Goal: Find specific page/section: Find specific page/section

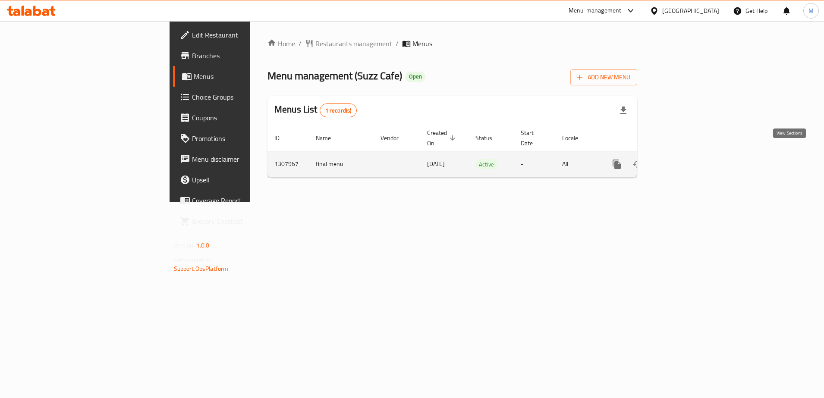
click at [685, 159] on icon "enhanced table" at bounding box center [679, 164] width 10 height 10
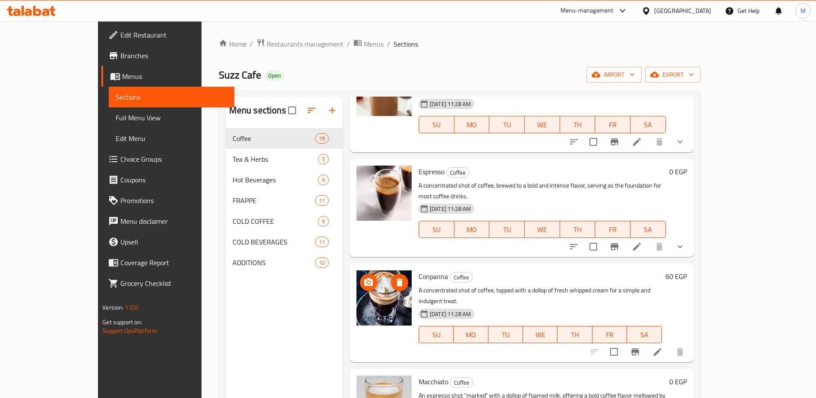
scroll to position [1286, 0]
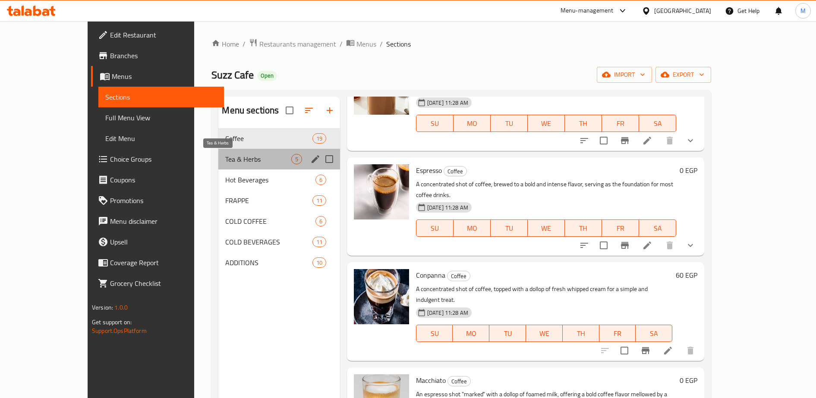
click at [225, 160] on span "Tea & Herbs" at bounding box center [258, 159] width 66 height 10
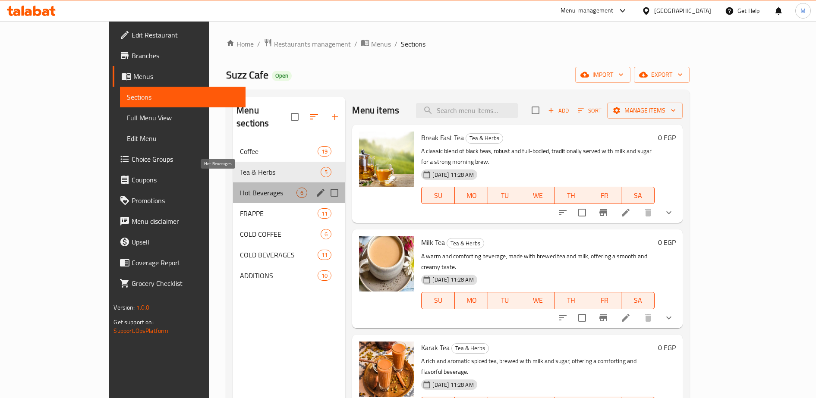
click at [240, 188] on span "Hot Beverages" at bounding box center [268, 193] width 57 height 10
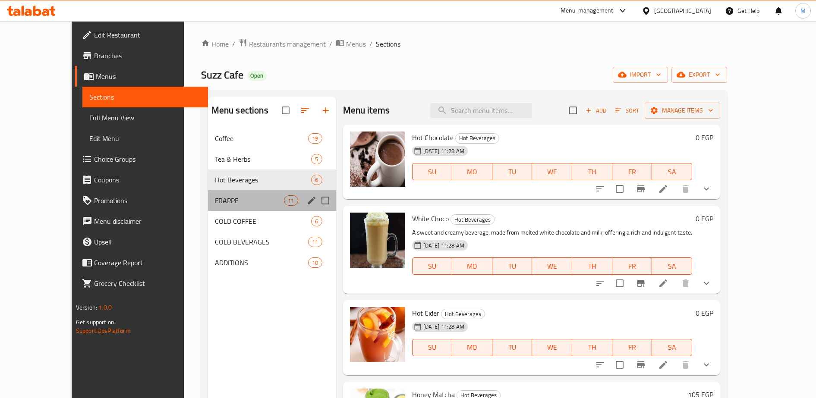
click at [208, 206] on div "FRAPPE 11" at bounding box center [272, 200] width 128 height 21
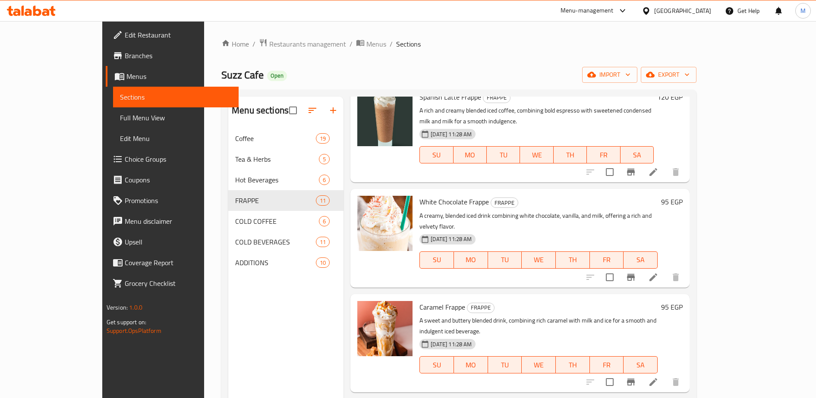
scroll to position [121, 0]
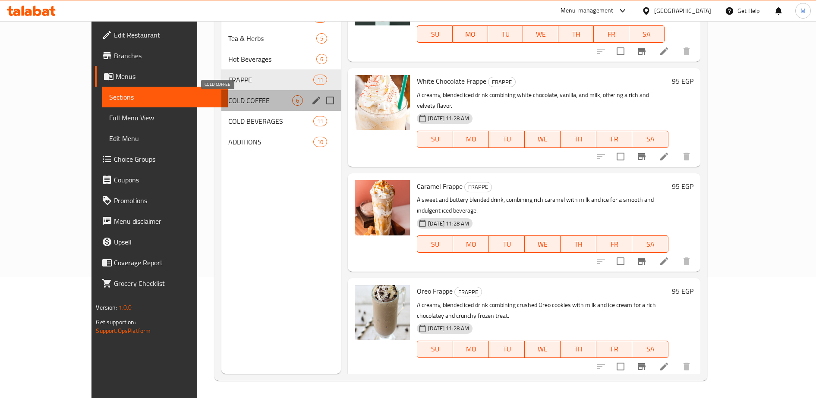
click at [228, 98] on span "COLD COFFEE" at bounding box center [260, 100] width 64 height 10
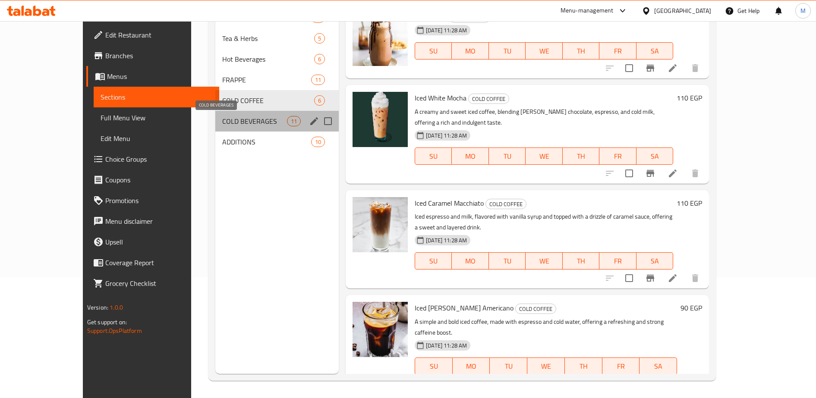
click at [222, 117] on span "COLD BEVERAGES" at bounding box center [254, 121] width 65 height 10
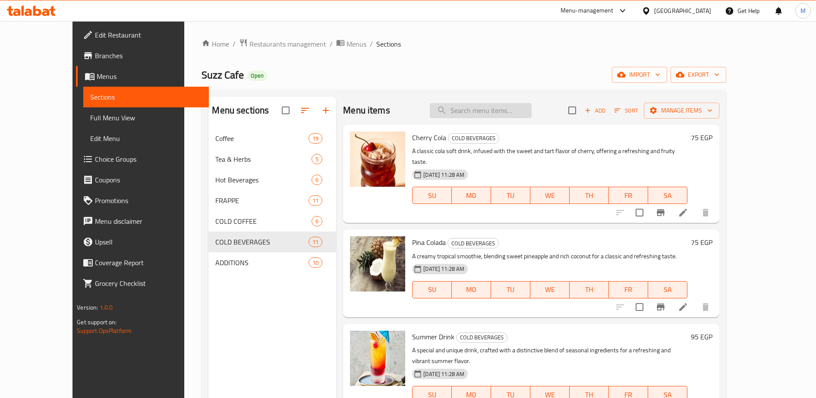
click at [500, 110] on input "search" at bounding box center [481, 110] width 102 height 15
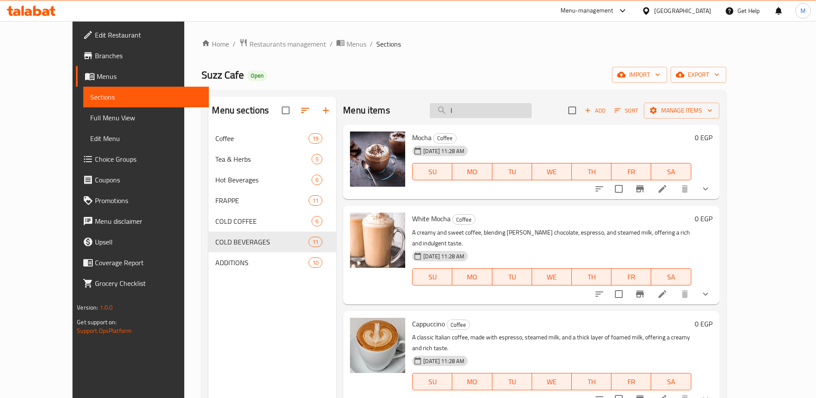
click at [478, 113] on input "ا" at bounding box center [481, 110] width 102 height 15
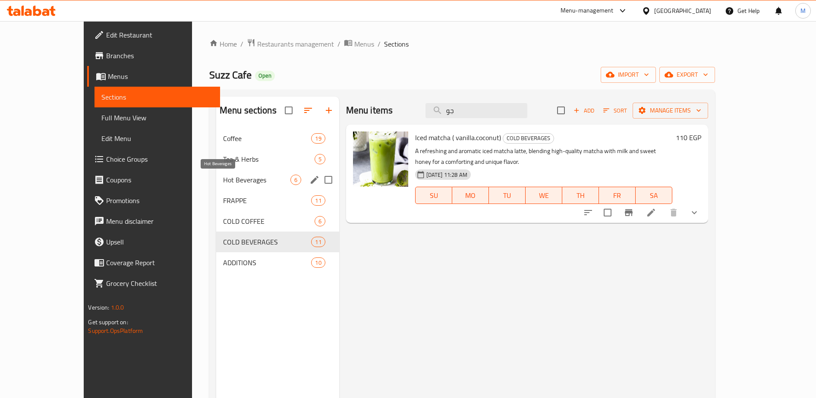
type input "ج"
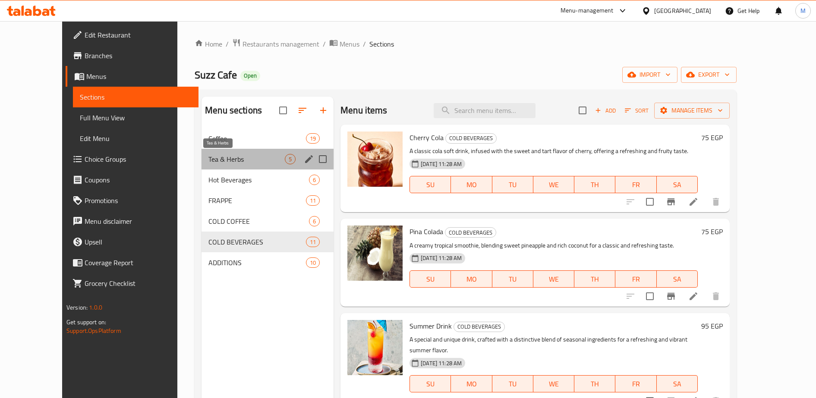
click at [208, 161] on span "Tea & Herbs" at bounding box center [246, 159] width 76 height 10
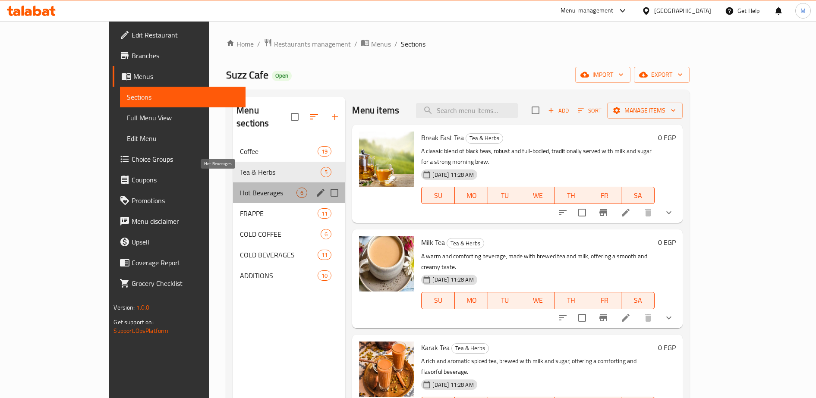
click at [240, 188] on span "Hot Beverages" at bounding box center [268, 193] width 57 height 10
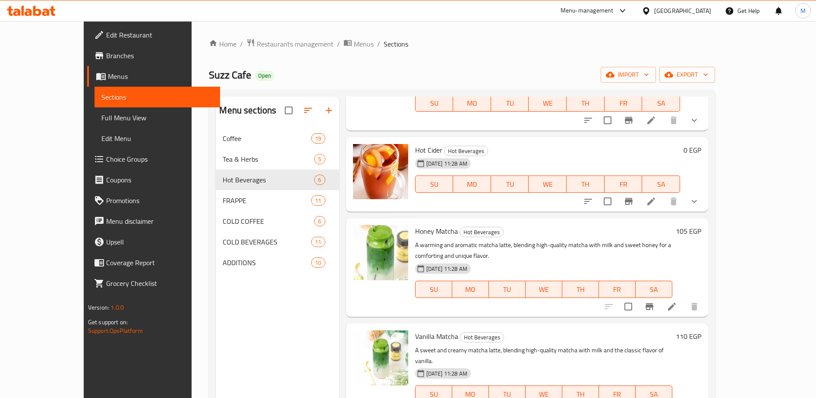
scroll to position [121, 0]
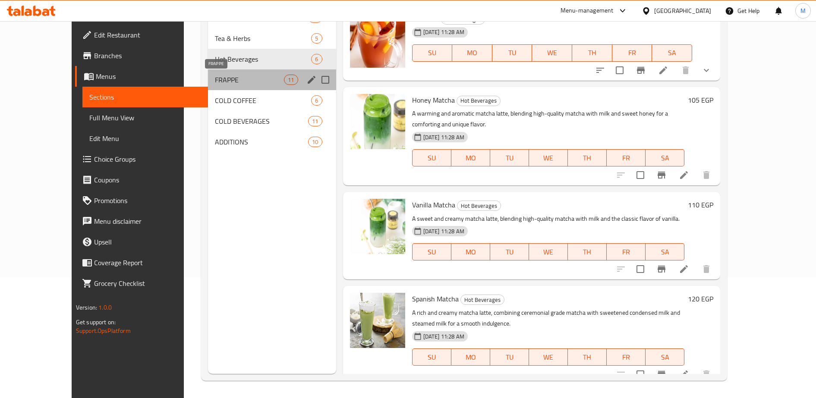
click at [215, 75] on span "FRAPPE" at bounding box center [249, 80] width 69 height 10
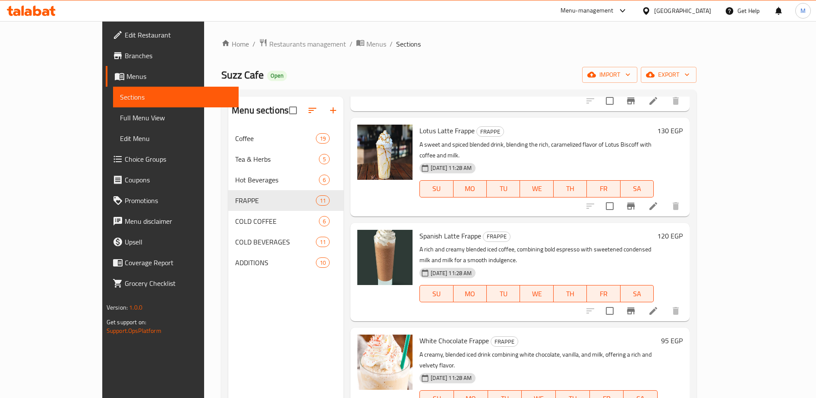
scroll to position [647, 0]
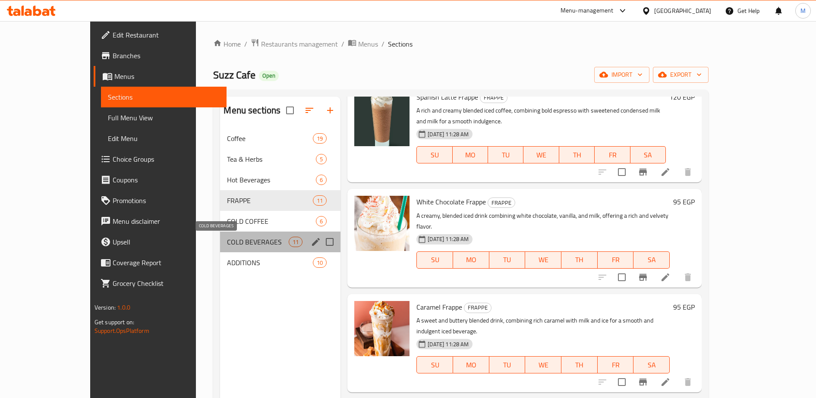
click at [227, 246] on span "COLD BEVERAGES" at bounding box center [258, 242] width 62 height 10
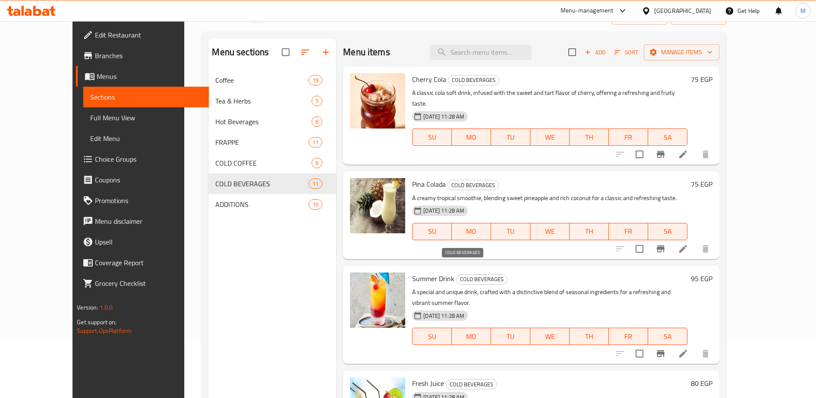
scroll to position [50, 0]
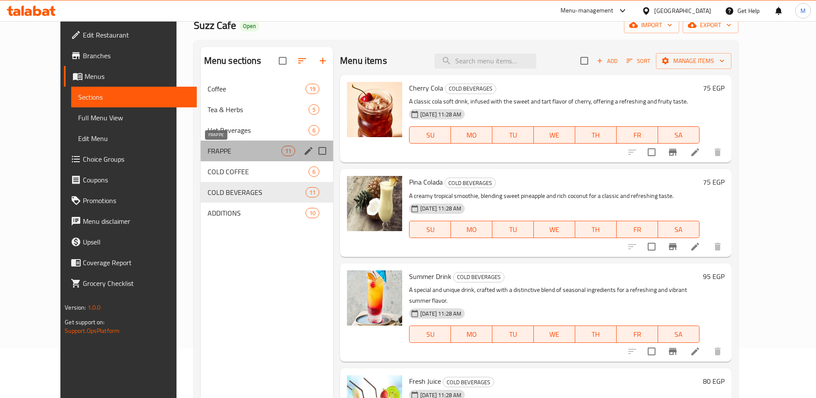
click at [208, 147] on span "FRAPPE" at bounding box center [245, 151] width 74 height 10
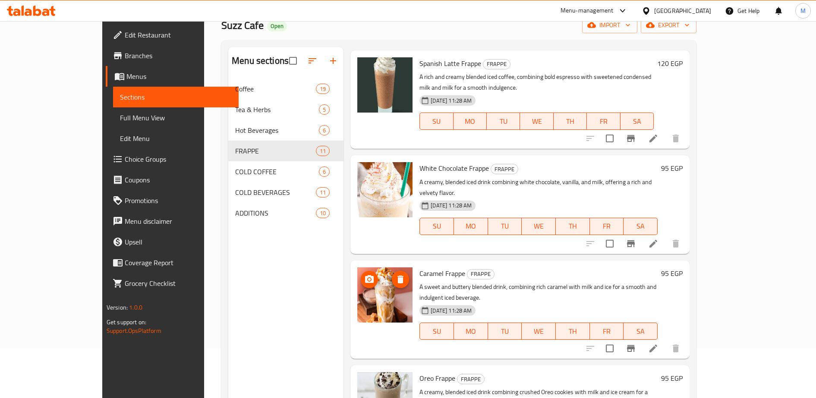
scroll to position [647, 0]
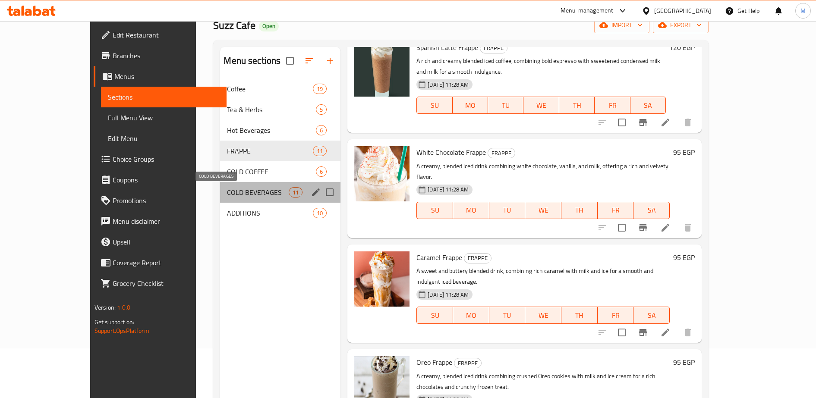
click at [227, 196] on span "COLD BEVERAGES" at bounding box center [258, 192] width 62 height 10
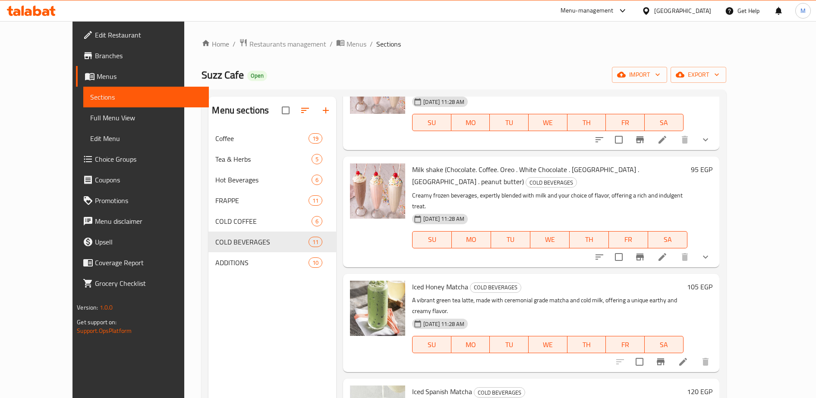
scroll to position [121, 0]
